Goal: Transaction & Acquisition: Purchase product/service

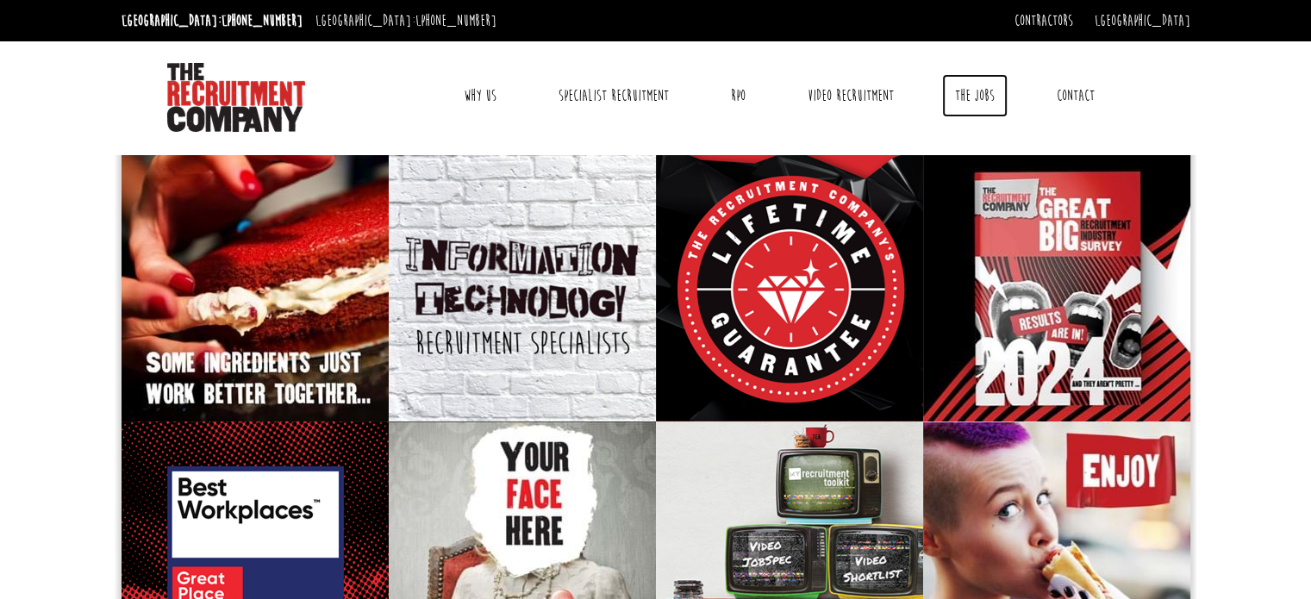
click at [969, 102] on link "The Jobs" at bounding box center [975, 95] width 66 height 43
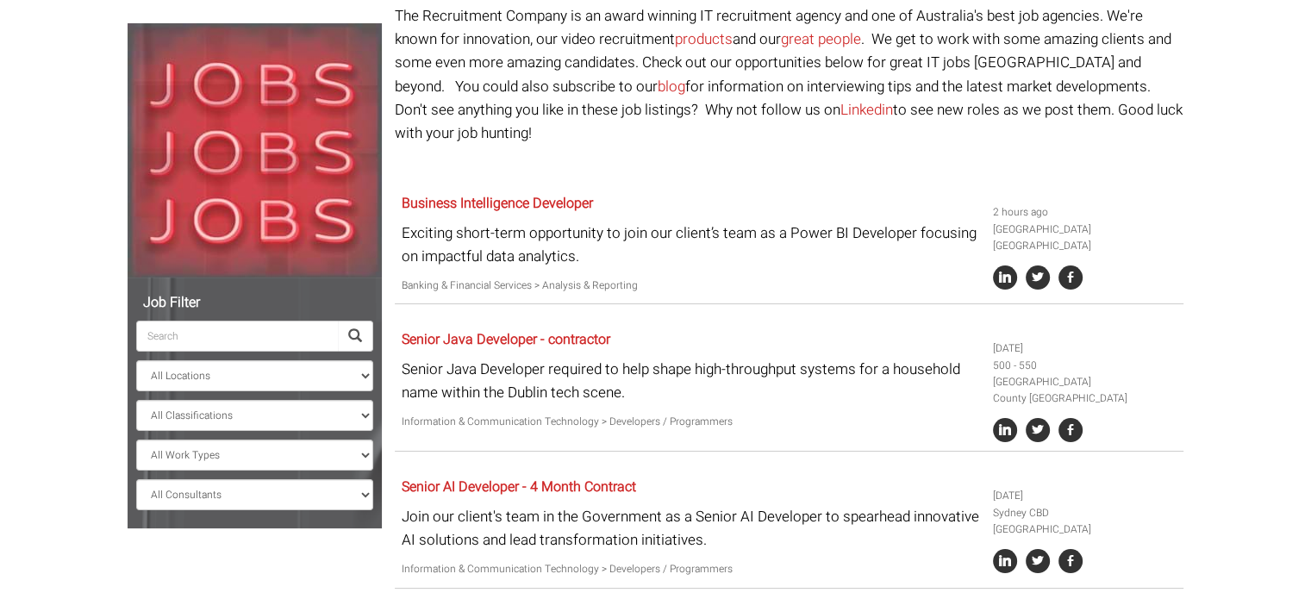
scroll to position [162, 0]
click at [340, 367] on select "All Locations Sydney Melbourne Ireland Sydney CBD Parramatta Circular Quay Nort…" at bounding box center [254, 375] width 237 height 31
select select "[GEOGRAPHIC_DATA]"
click at [136, 360] on select "All Locations Sydney Melbourne Ireland Sydney CBD Parramatta Circular Quay Nort…" at bounding box center [254, 375] width 237 height 31
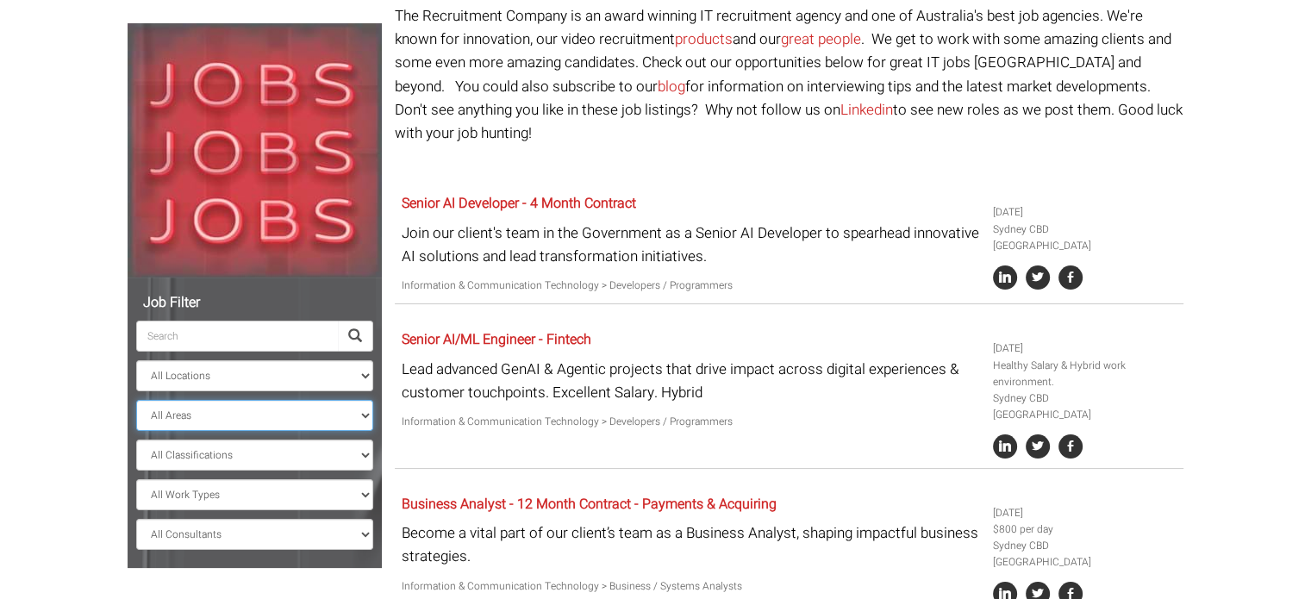
click at [256, 417] on select "All Areas New South Wales" at bounding box center [254, 415] width 237 height 31
select select "New South Wales"
click at [136, 400] on select "All Areas New South Wales" at bounding box center [254, 415] width 237 height 31
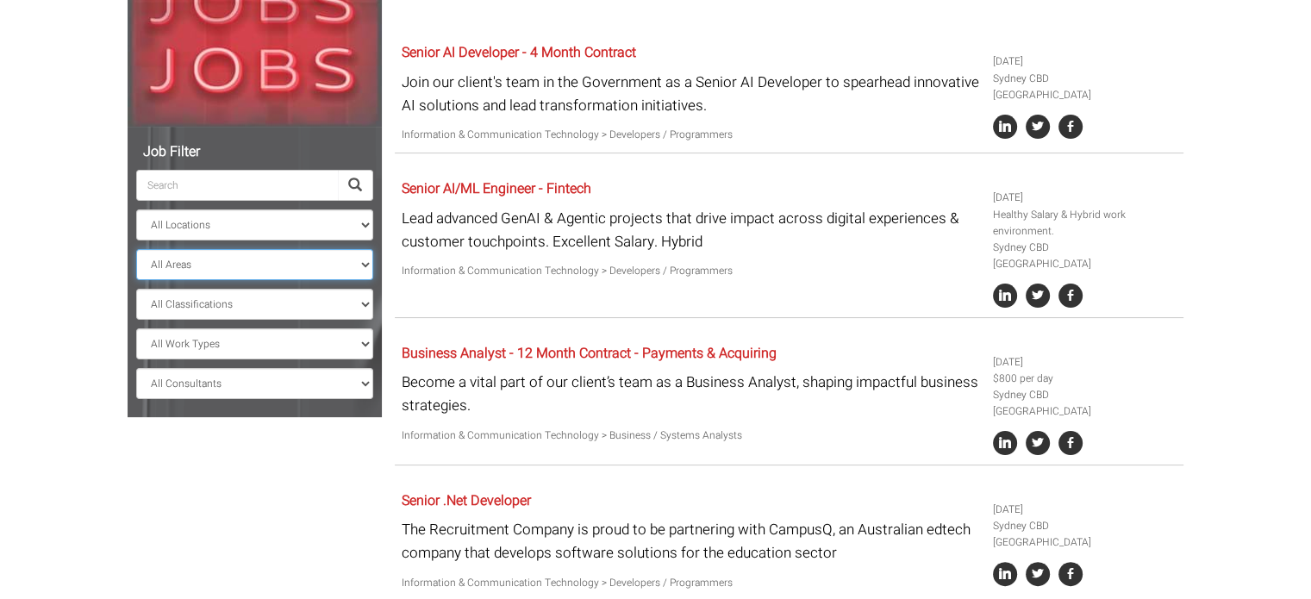
scroll to position [314, 0]
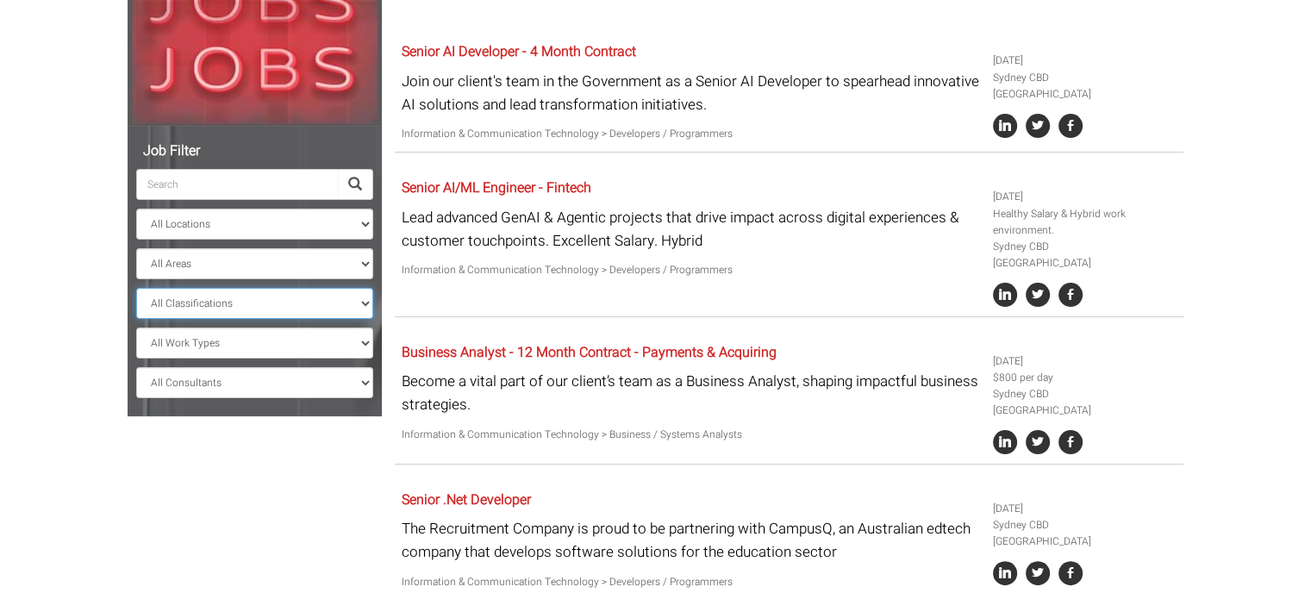
click at [229, 304] on select "All Classifications Banking & Financial Services Information & Communication Te…" at bounding box center [254, 303] width 237 height 31
select select "Information & Communication Technology"
click at [136, 288] on select "All Classifications Banking & Financial Services Information & Communication Te…" at bounding box center [254, 303] width 237 height 31
click at [270, 351] on select "All Work Types Full Time Part Time Casual Contract / Temp" at bounding box center [254, 343] width 237 height 31
click at [69, 392] on body "Sydney: +61 2 8346 6700 Dublin: +353 1 697 2548 Contractors Timesheets Why Cont…" at bounding box center [655, 272] width 1311 height 1173
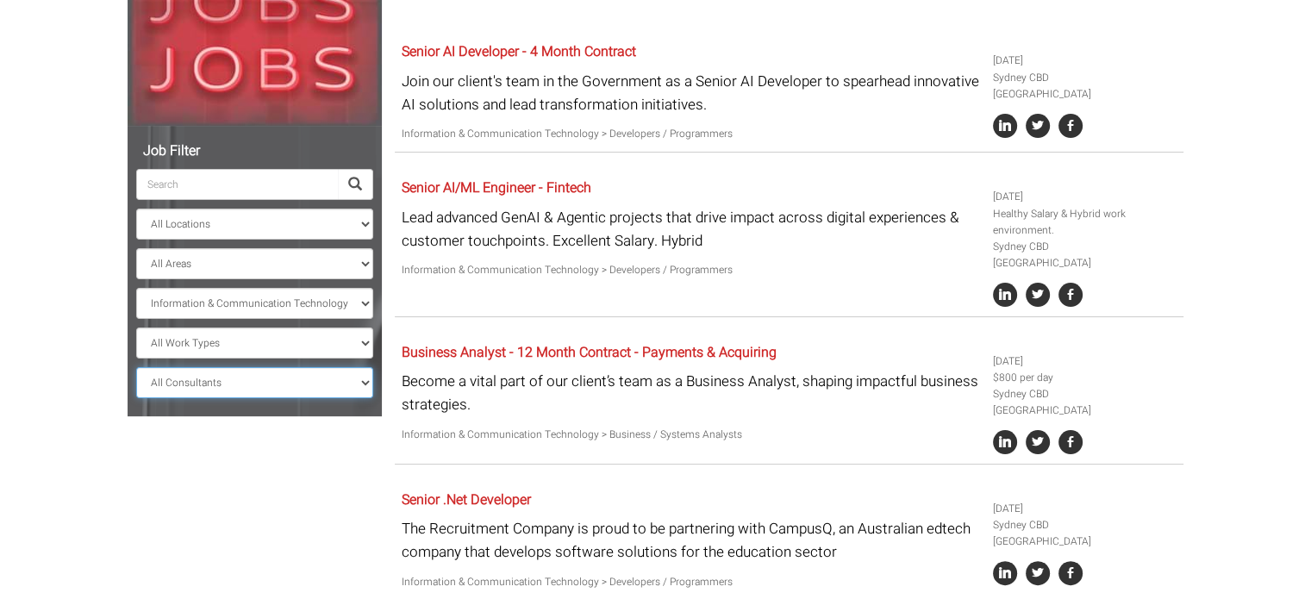
click at [183, 393] on select "All Consultants Adam - Infrastructure, Cloud & DevOps, Contract Amanda - Infras…" at bounding box center [254, 382] width 237 height 31
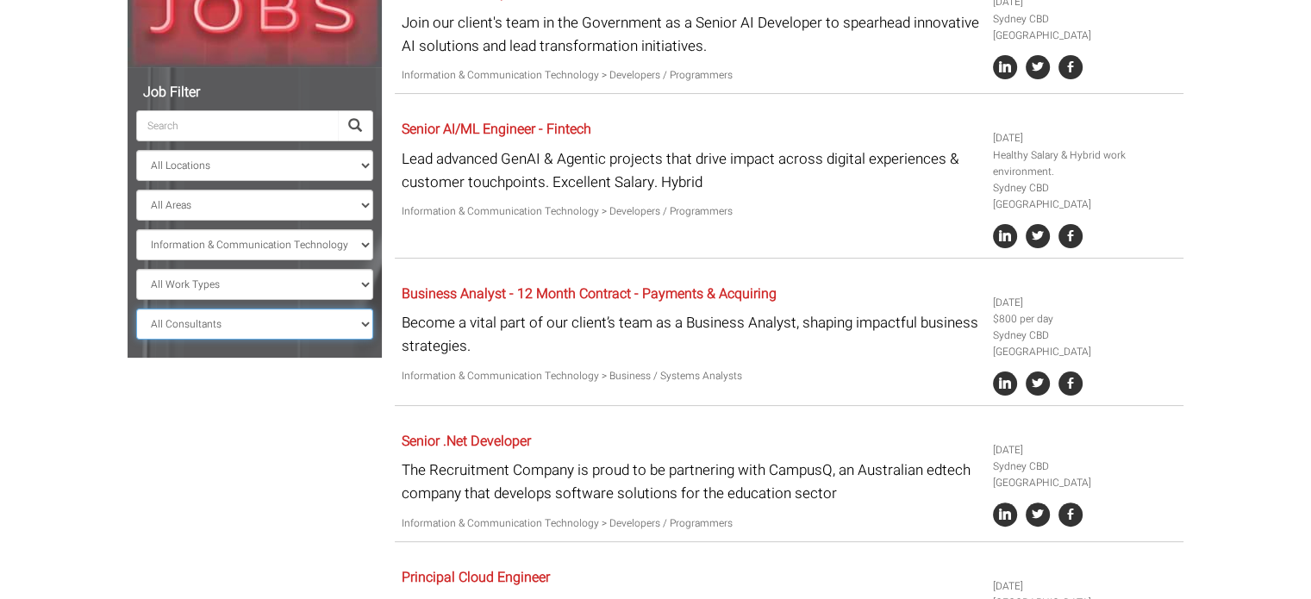
scroll to position [382, 0]
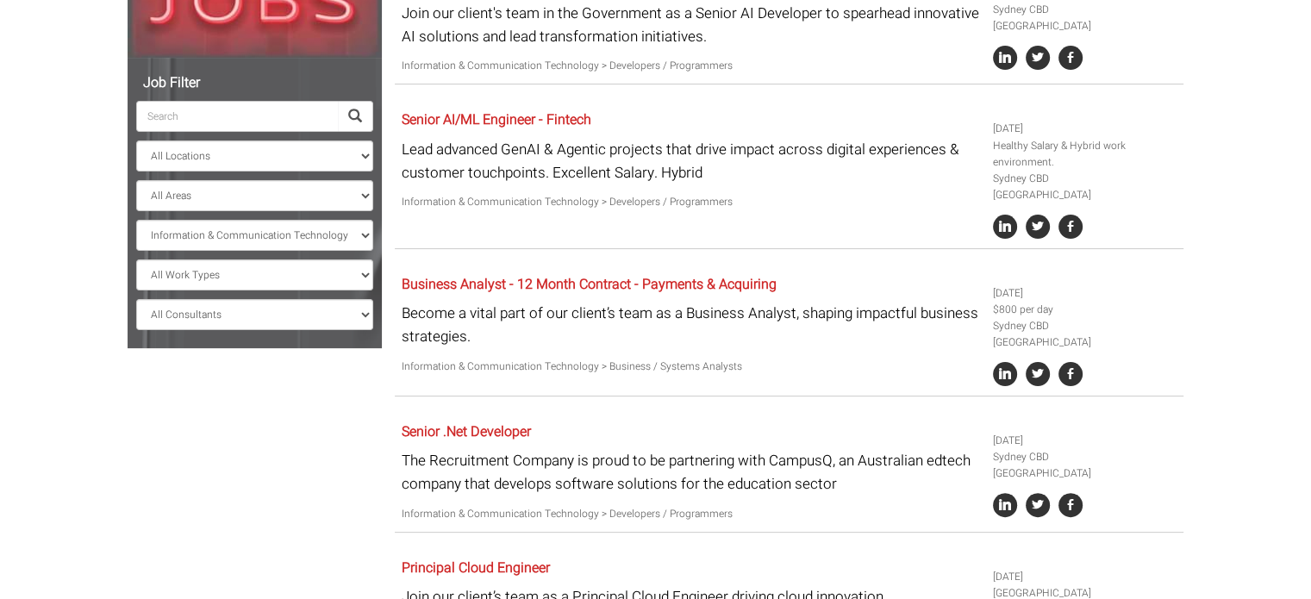
click at [353, 115] on span at bounding box center [355, 116] width 14 height 14
click at [292, 121] on input "search" at bounding box center [237, 116] width 202 height 31
type input "Sof"
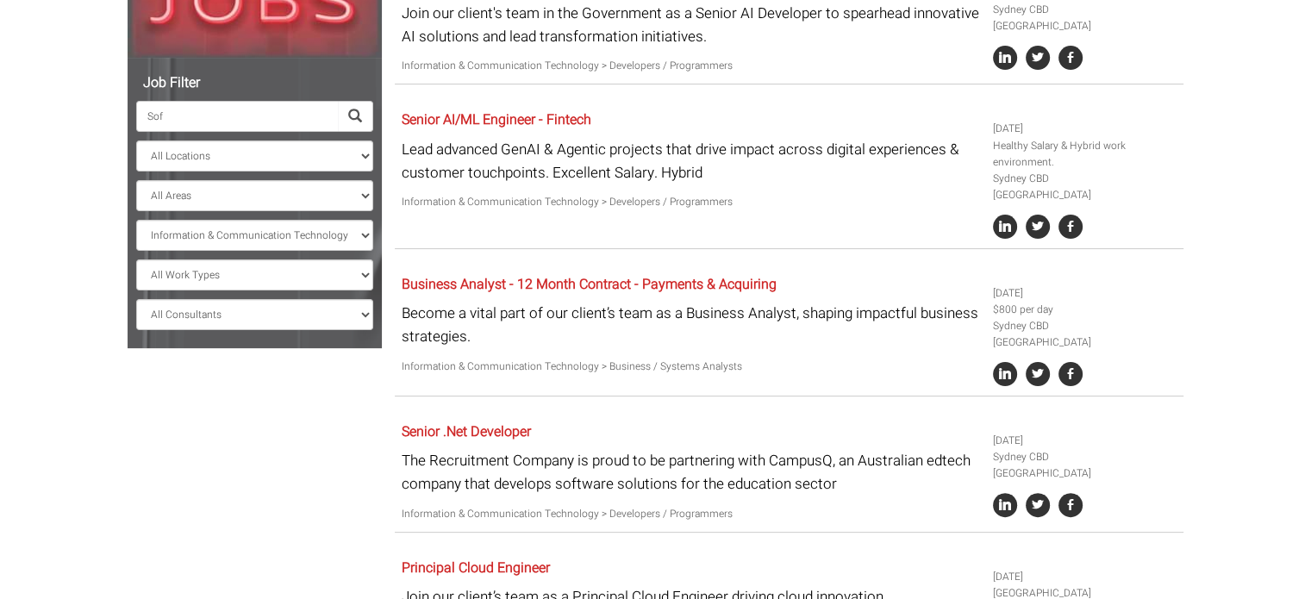
select select "? string:New South Wales ?"
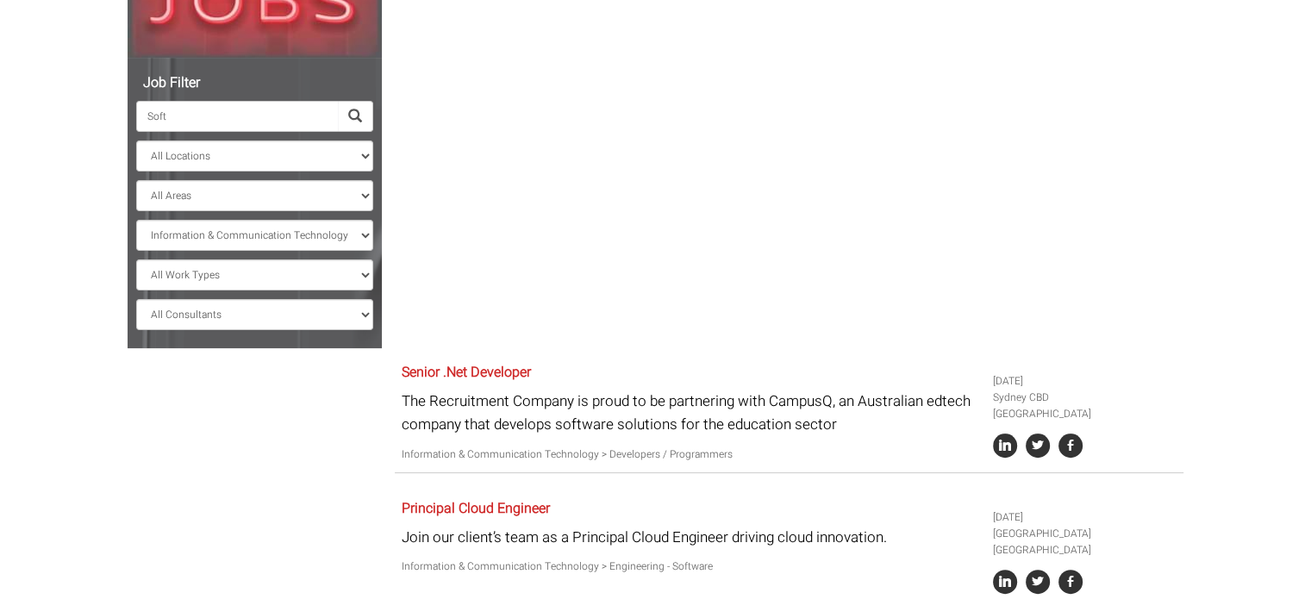
scroll to position [257, 0]
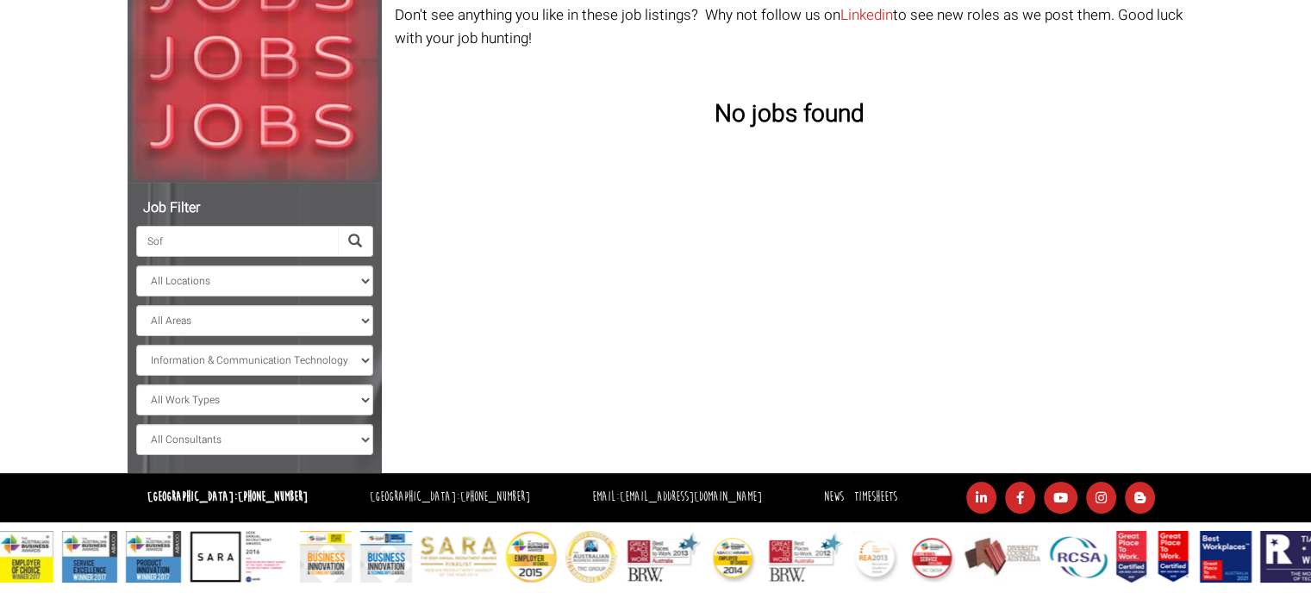
type input "So"
select select "? string:New South Wales ?"
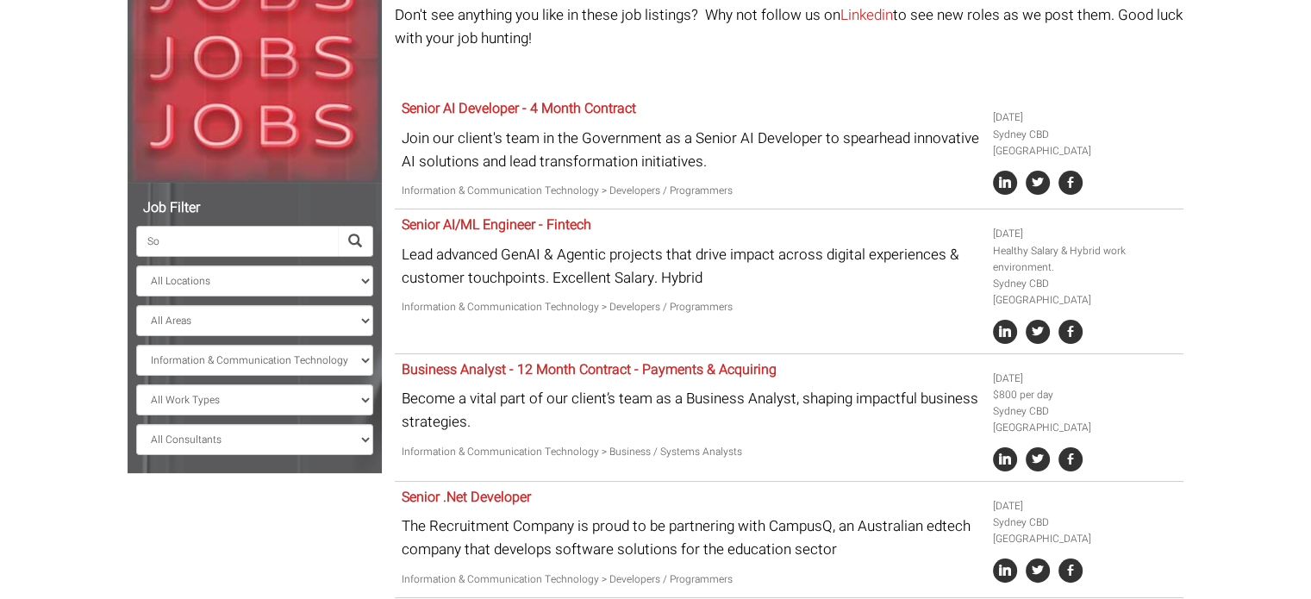
scroll to position [382, 0]
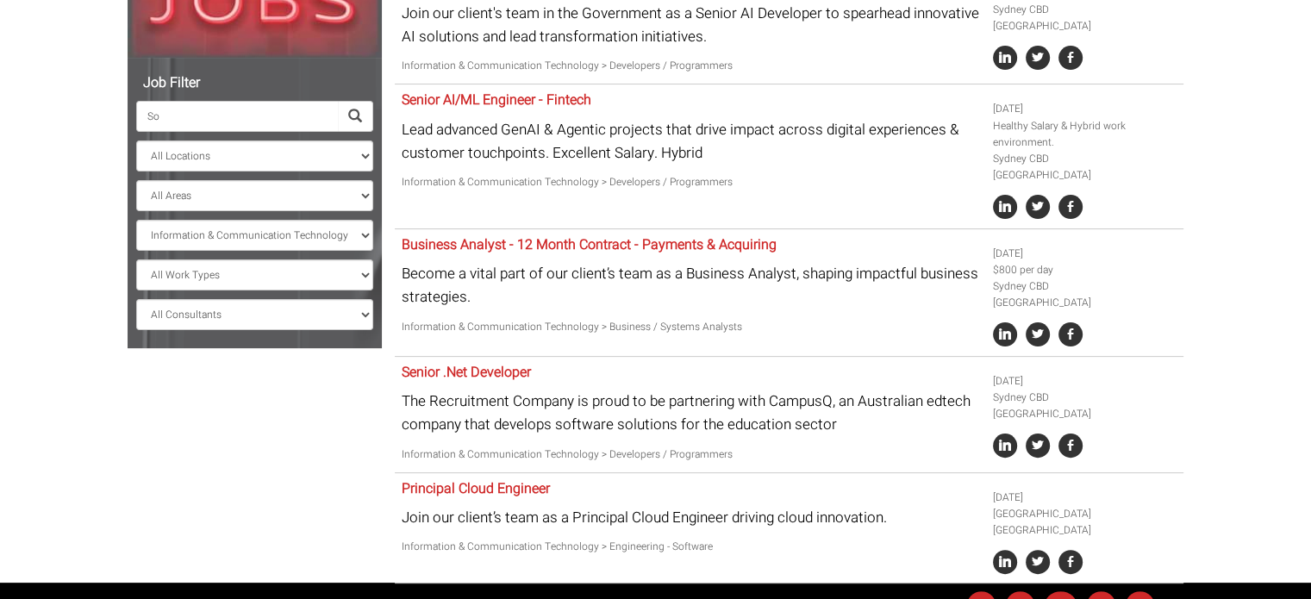
type input "S"
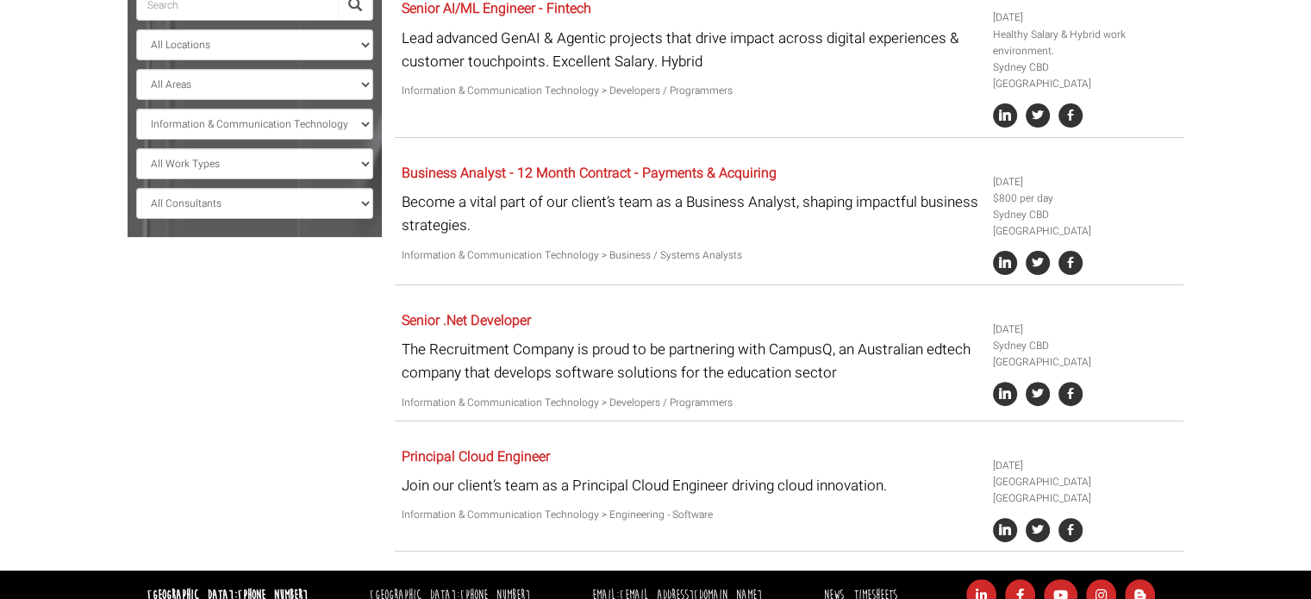
scroll to position [490, 0]
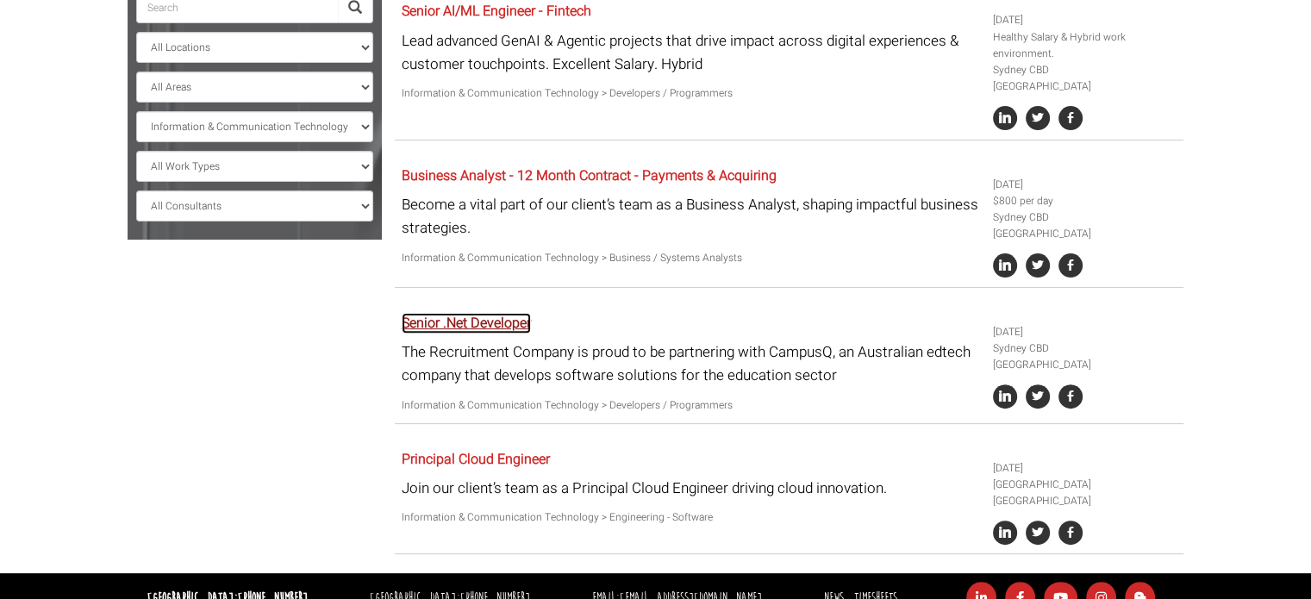
click at [503, 313] on link "Senior .Net Developer" at bounding box center [466, 323] width 129 height 21
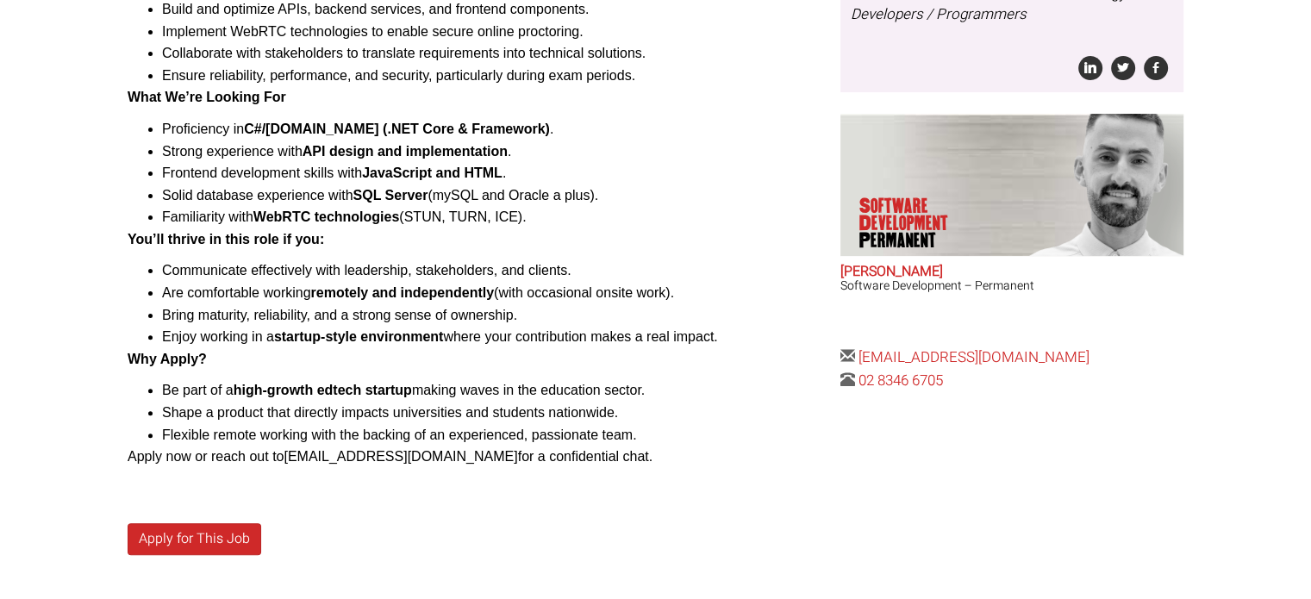
scroll to position [485, 0]
click at [234, 527] on link "Apply for This Job" at bounding box center [195, 540] width 134 height 32
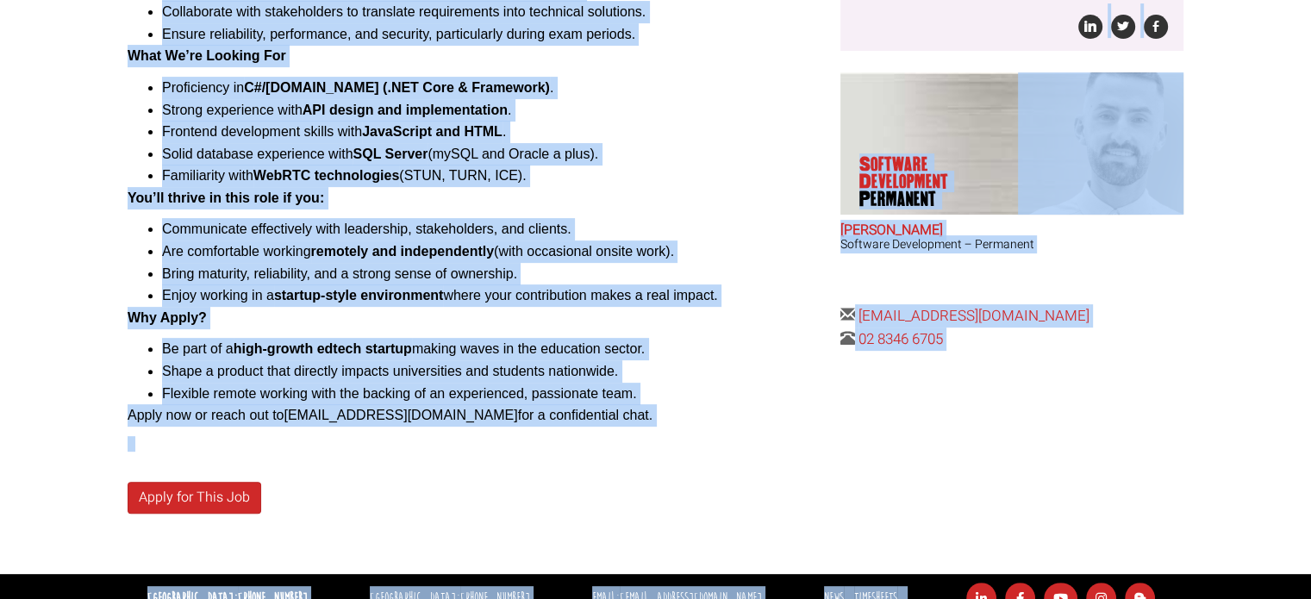
scroll to position [628, 0]
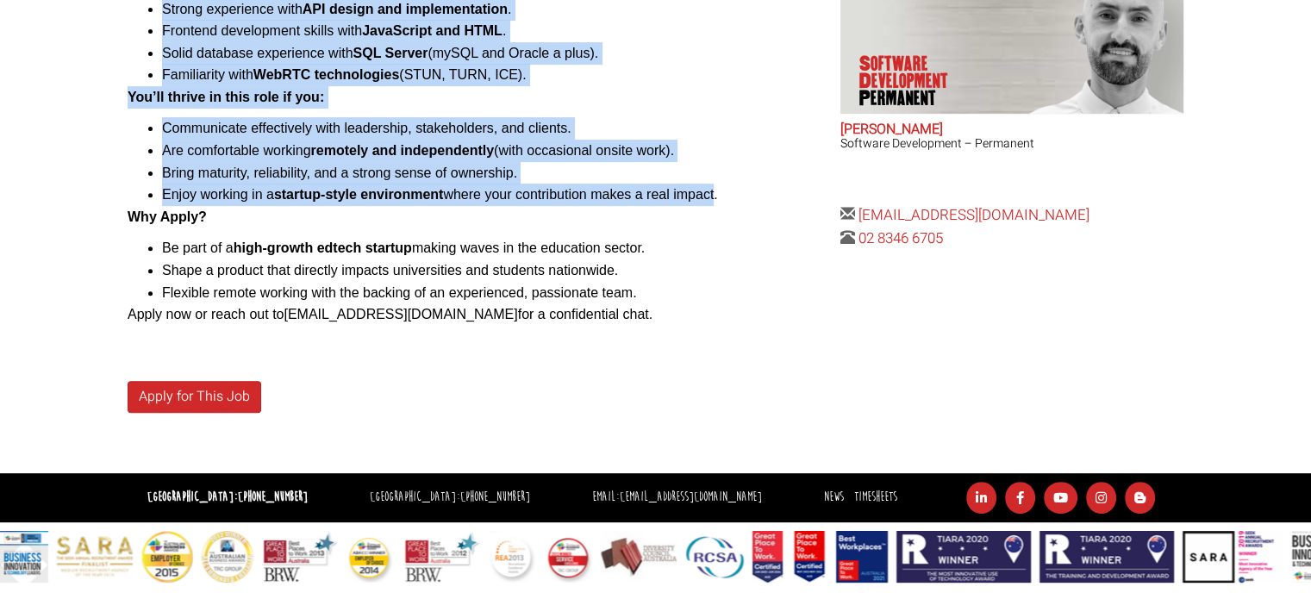
drag, startPoint x: 128, startPoint y: 62, endPoint x: 665, endPoint y: 196, distance: 554.3
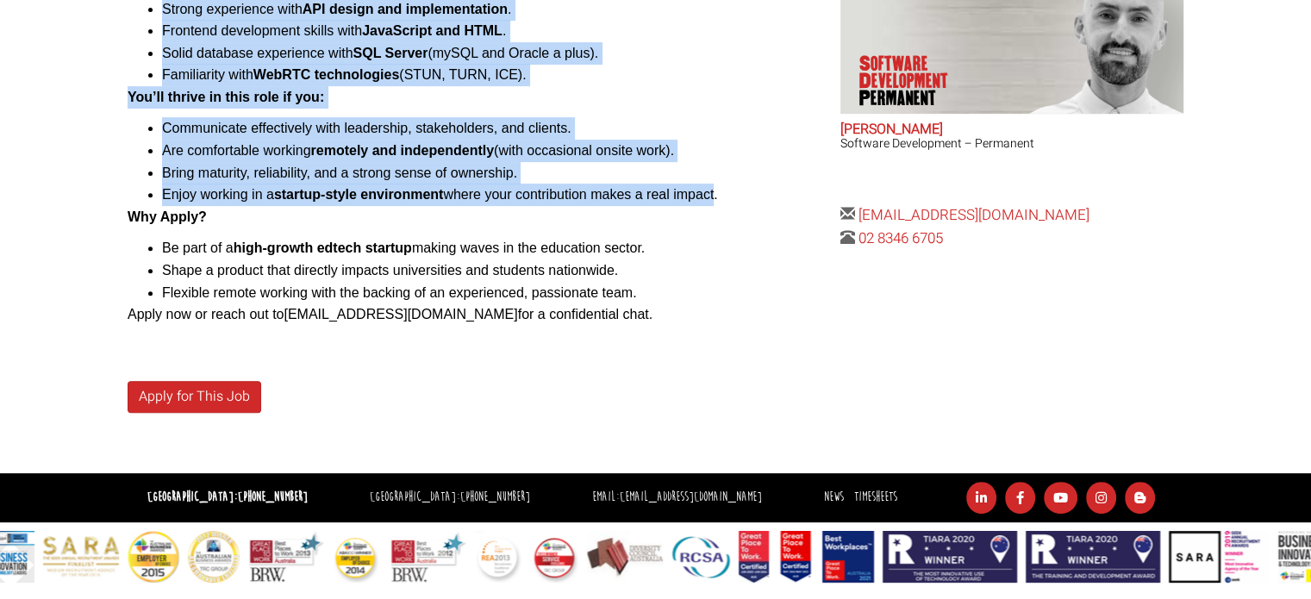
copy div "Senior .NET Developer Sydney (remote-first, with some onsite during exam period…"
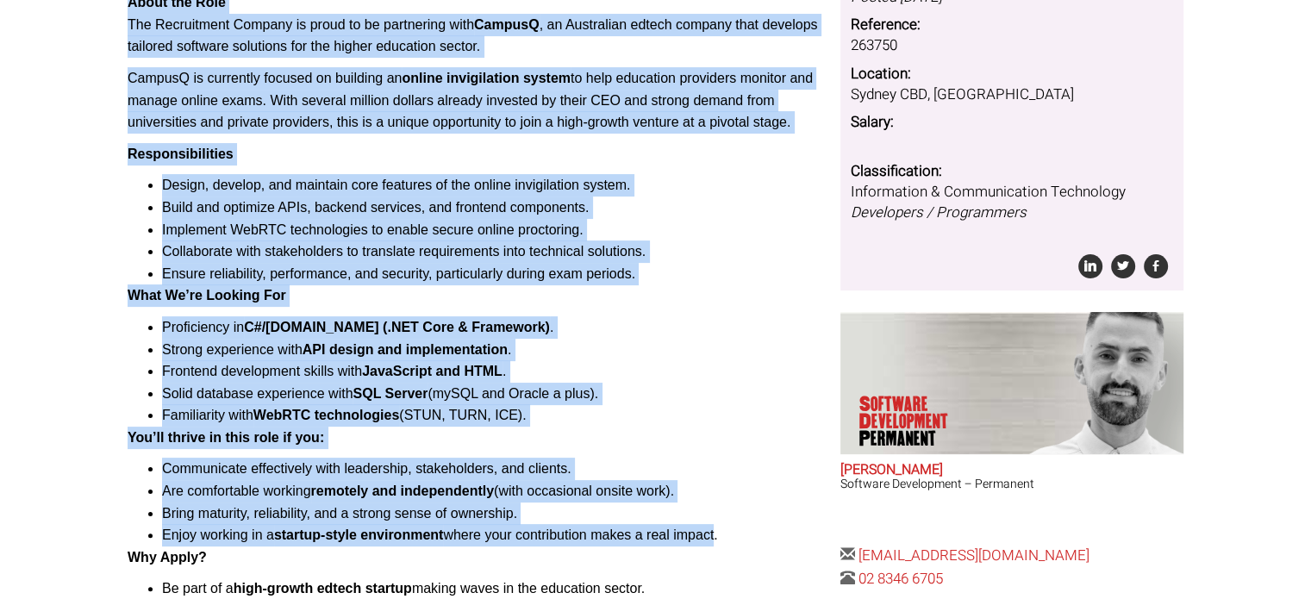
scroll to position [266, 0]
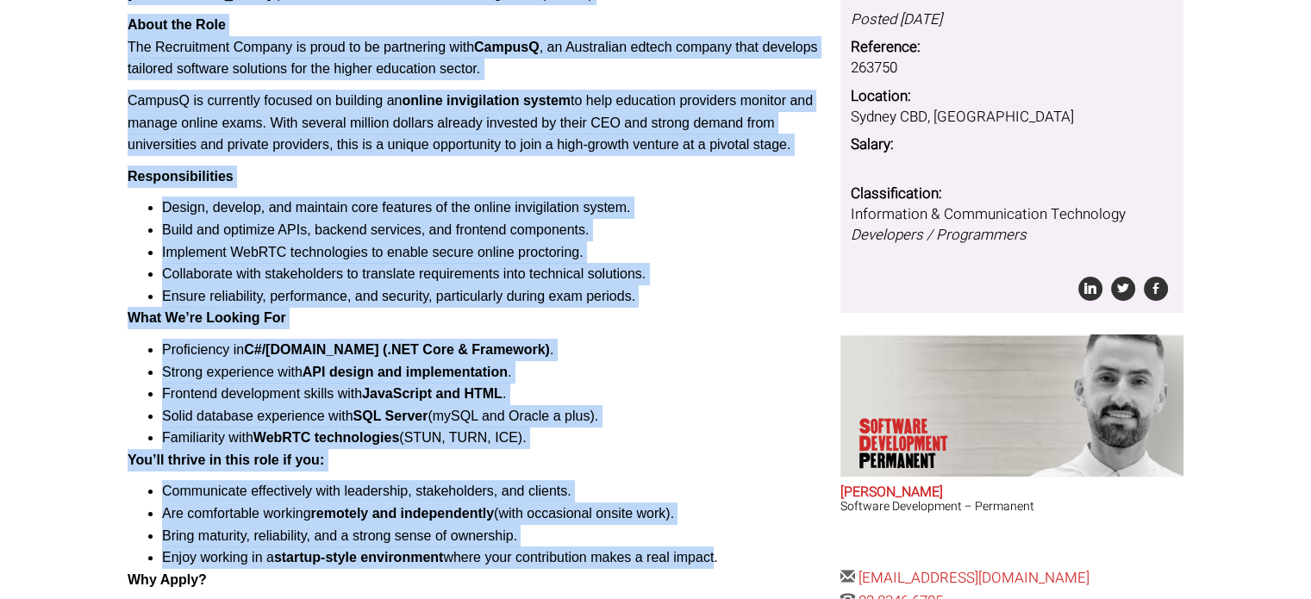
click at [606, 324] on p "What We’re Looking For" at bounding box center [478, 318] width 700 height 22
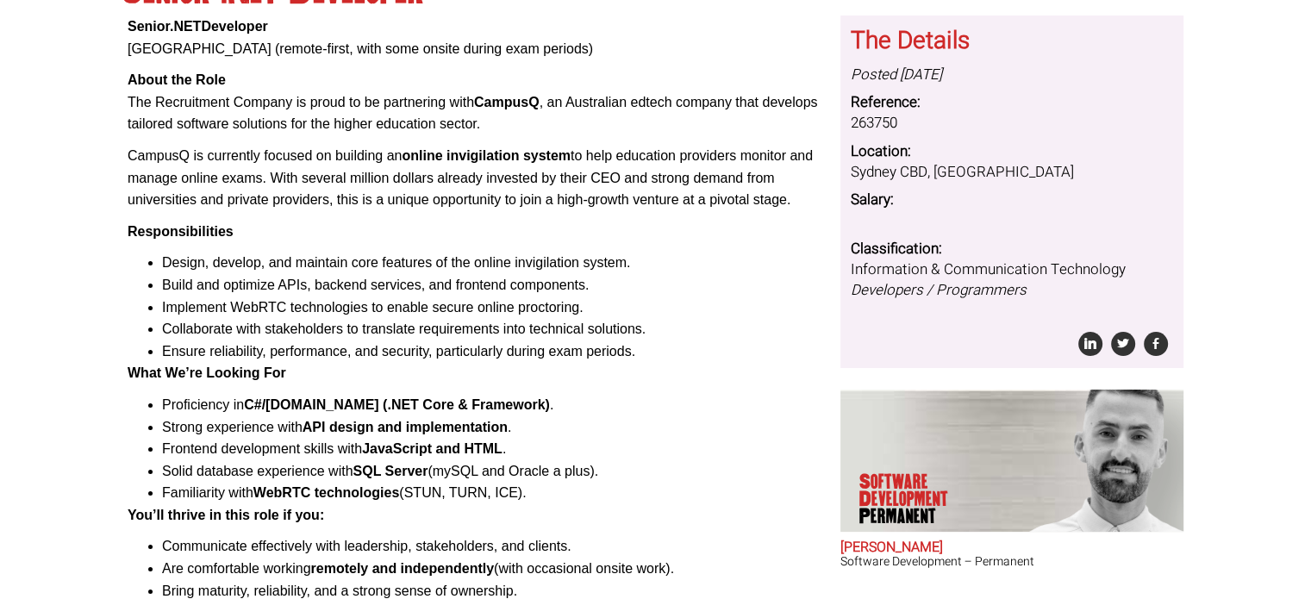
scroll to position [209, 0]
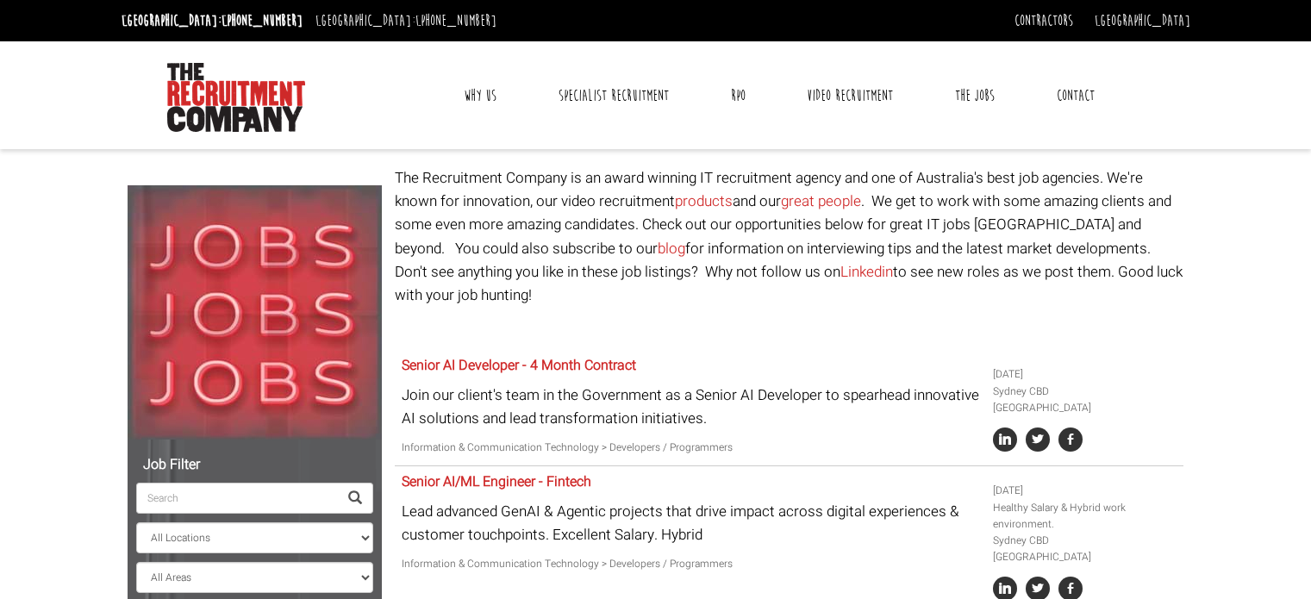
select select "[GEOGRAPHIC_DATA]"
select select "Information & Communication Technology"
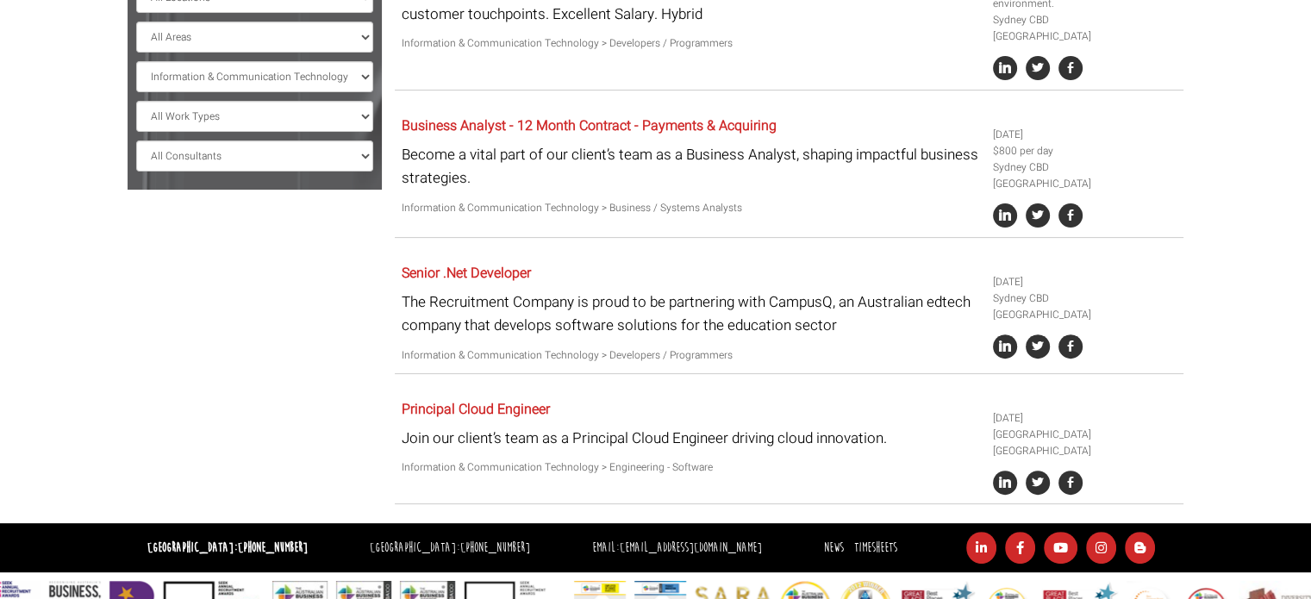
scroll to position [541, 0]
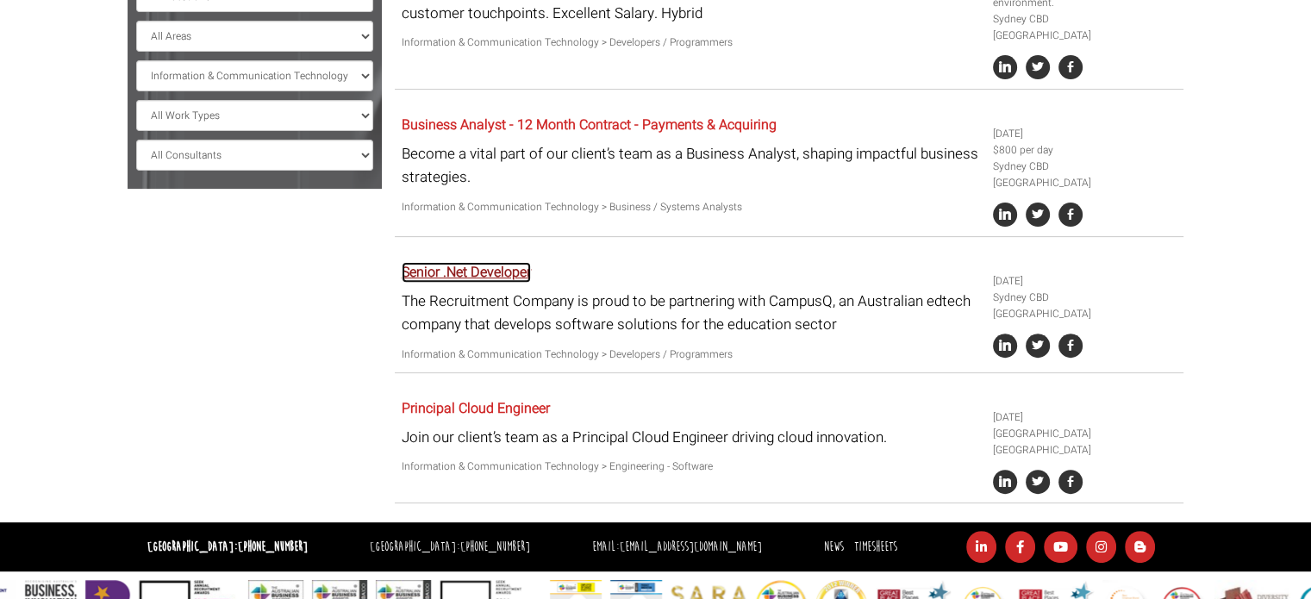
click at [493, 262] on link "Senior .Net Developer" at bounding box center [466, 272] width 129 height 21
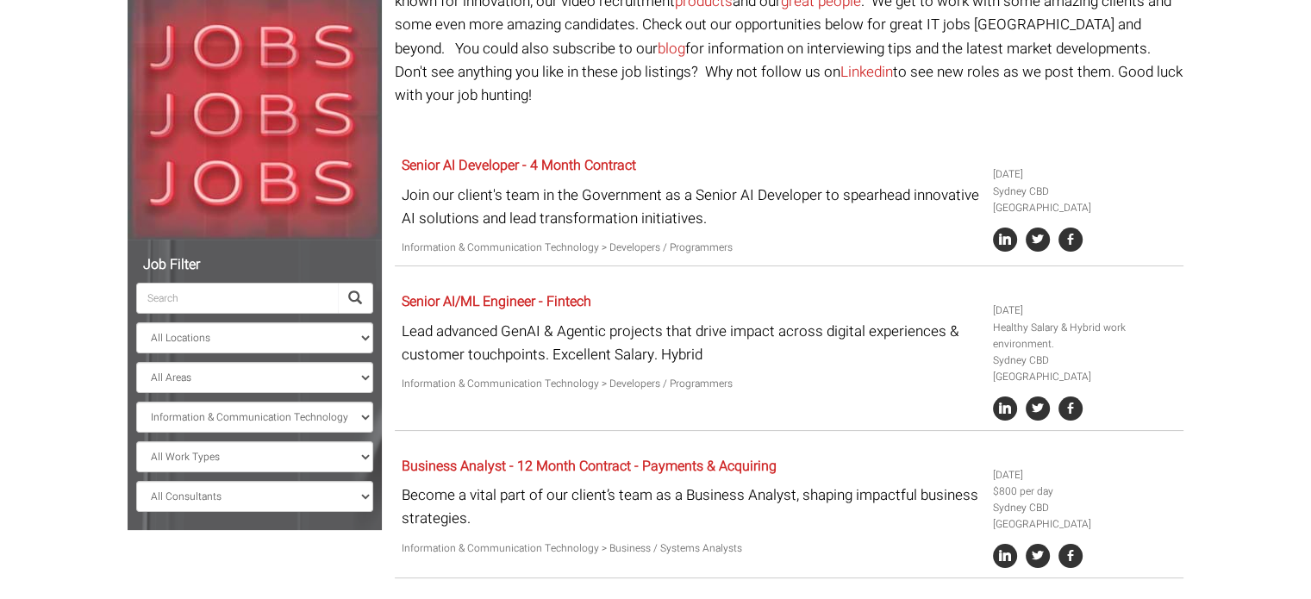
scroll to position [202, 0]
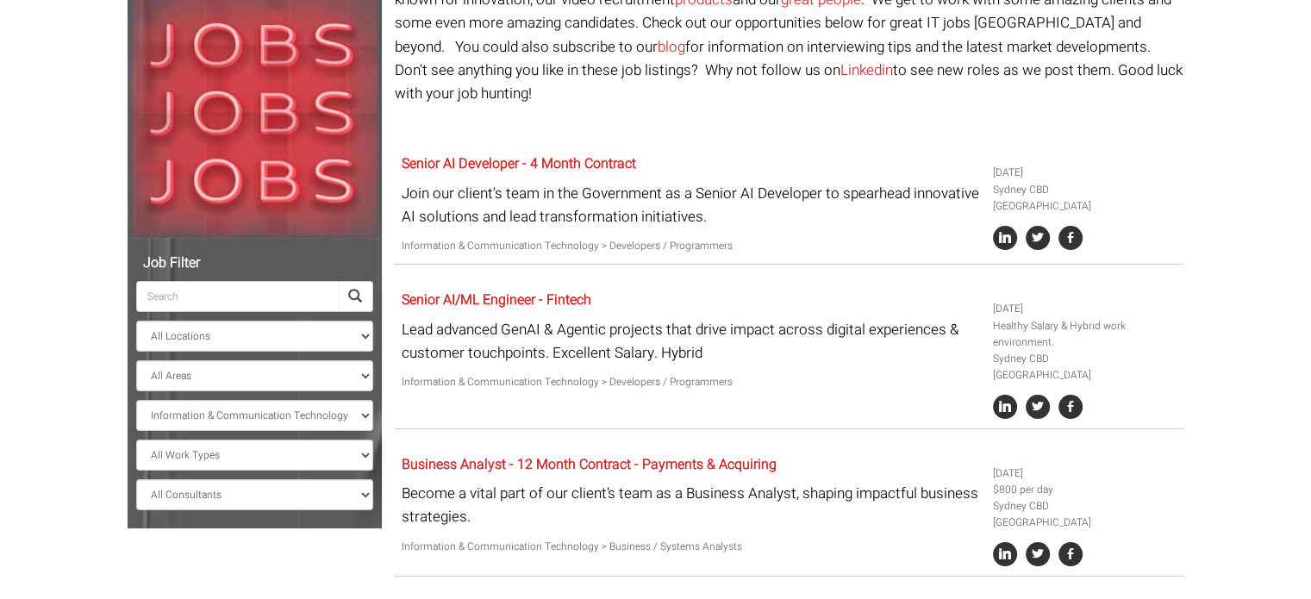
click at [354, 290] on span at bounding box center [355, 297] width 14 height 14
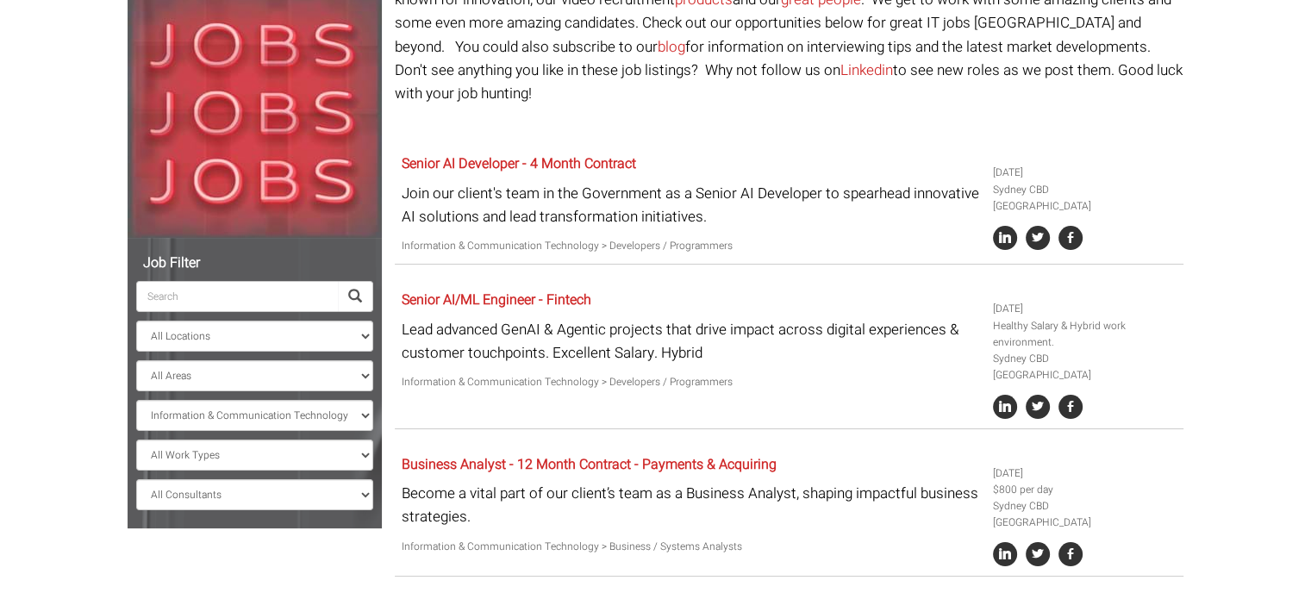
click at [354, 290] on span at bounding box center [355, 297] width 14 height 14
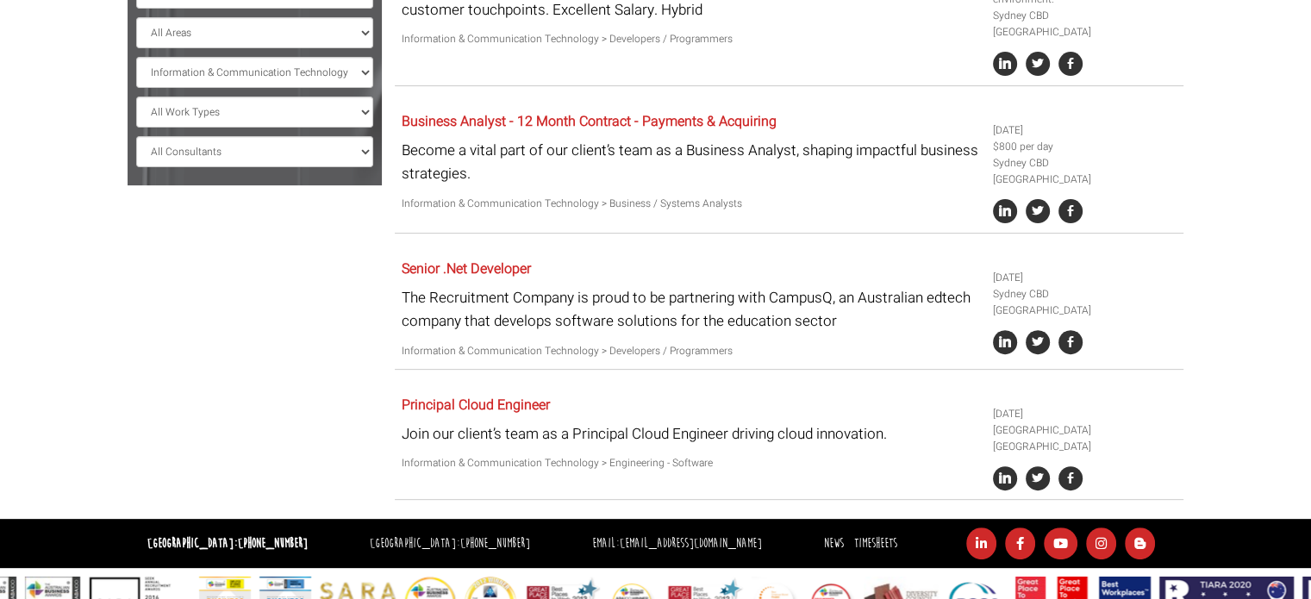
scroll to position [0, 0]
